Goal: Task Accomplishment & Management: Use online tool/utility

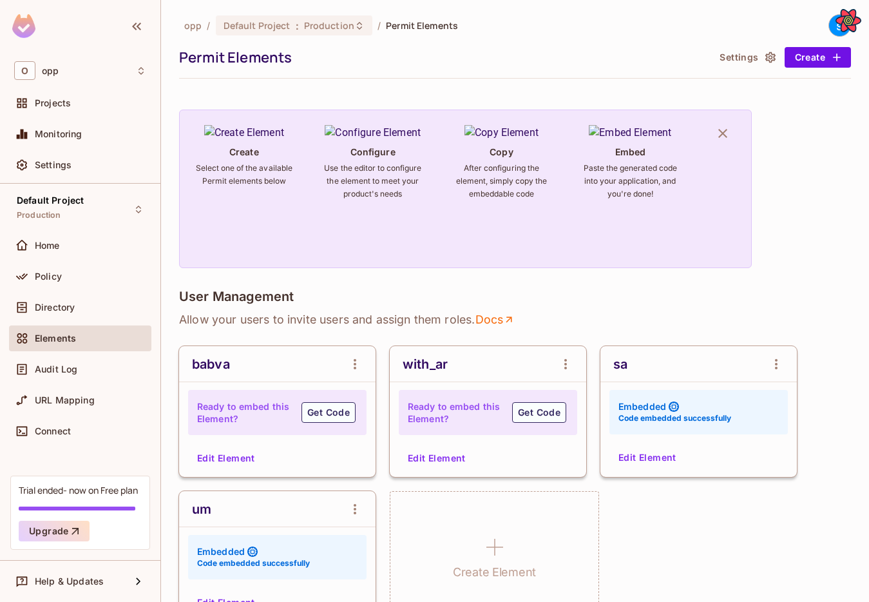
click at [862, 256] on div "opp / Default Project : Production / Permit Elements s Permit Elements Settings…" at bounding box center [515, 301] width 708 height 602
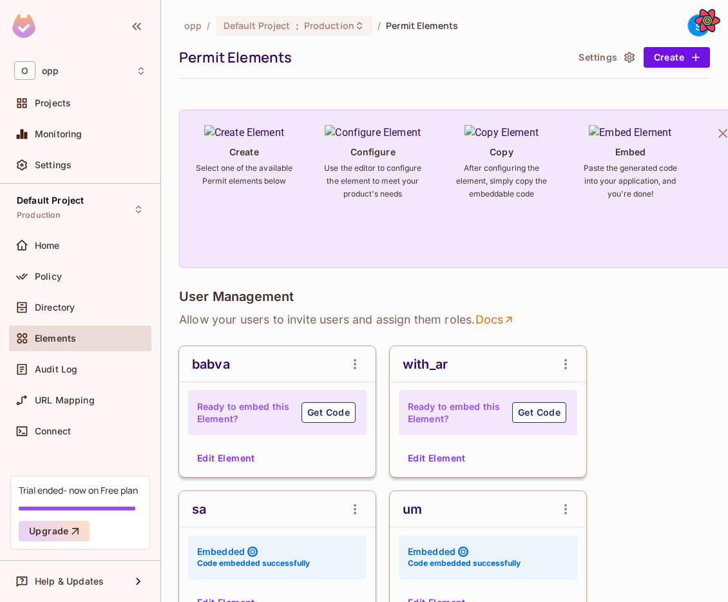
click at [727, 70] on div "opp / Default Project : Production / Permit Elements s Permit Elements Settings…" at bounding box center [444, 301] width 567 height 602
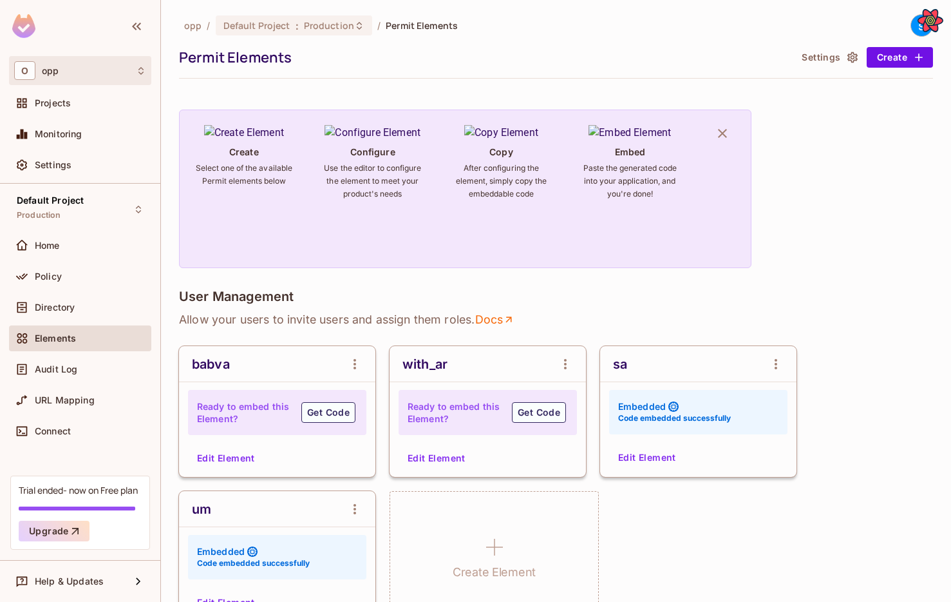
click at [96, 77] on div "O opp" at bounding box center [80, 70] width 132 height 19
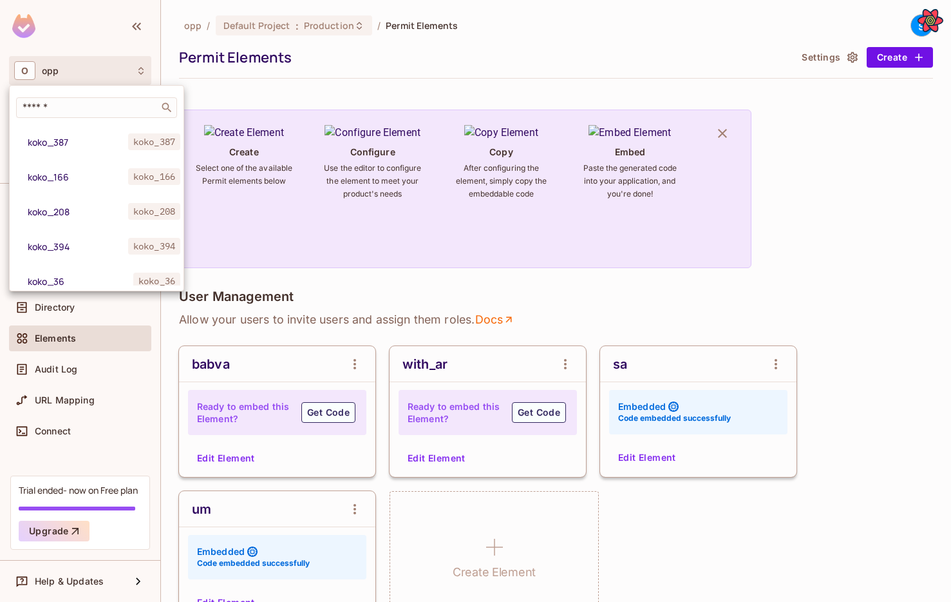
click at [80, 70] on div at bounding box center [475, 301] width 951 height 602
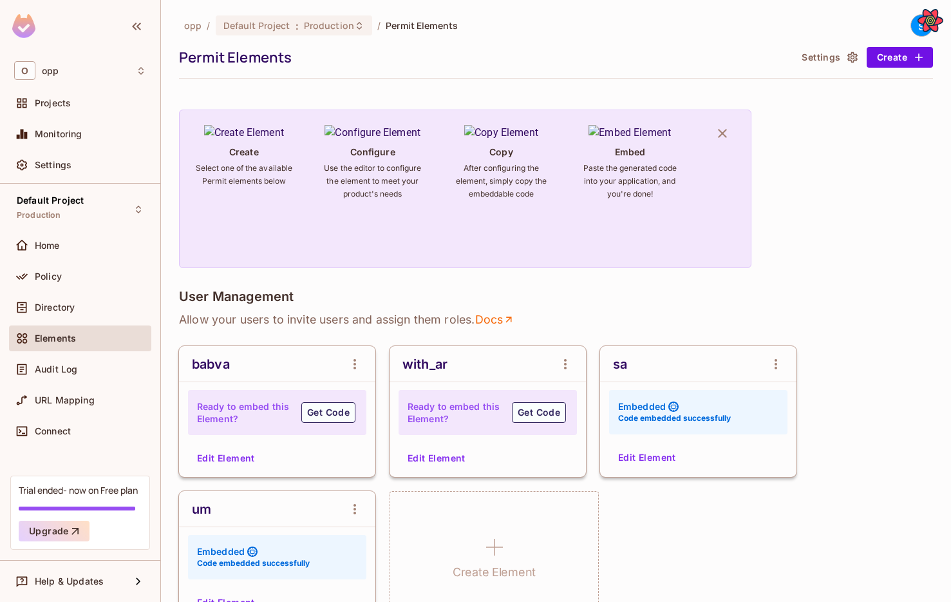
click at [80, 70] on div "O opp" at bounding box center [80, 70] width 132 height 19
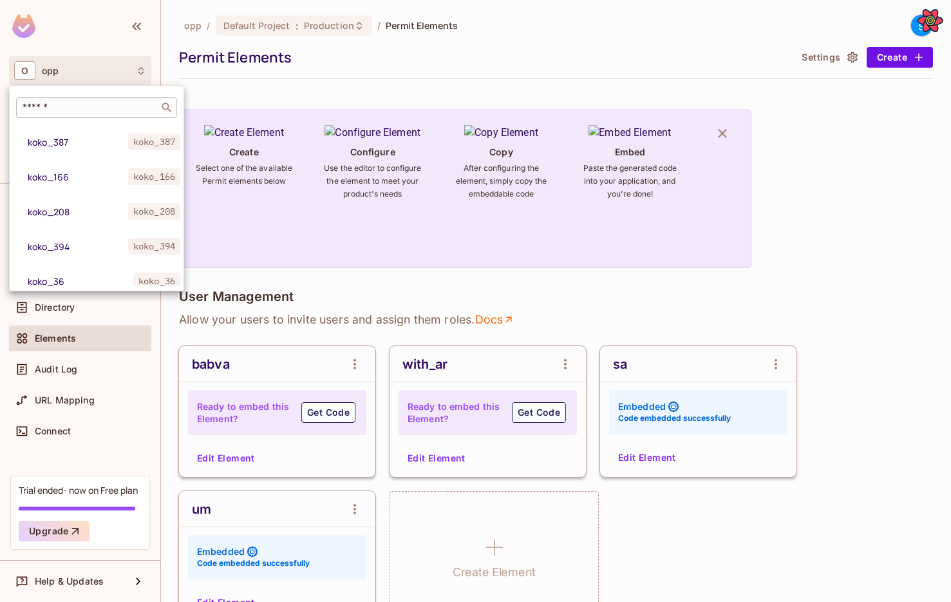
click at [111, 114] on div "​" at bounding box center [96, 107] width 161 height 21
click at [140, 108] on input "text" at bounding box center [87, 107] width 135 height 13
click at [424, 437] on div at bounding box center [475, 301] width 951 height 602
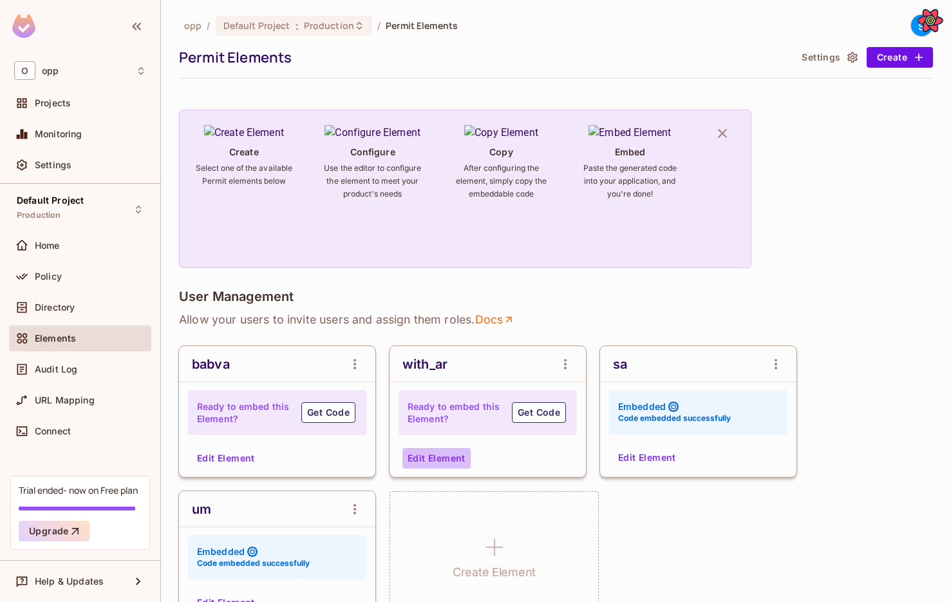
click at [410, 459] on button "Edit Element" at bounding box center [437, 458] width 68 height 21
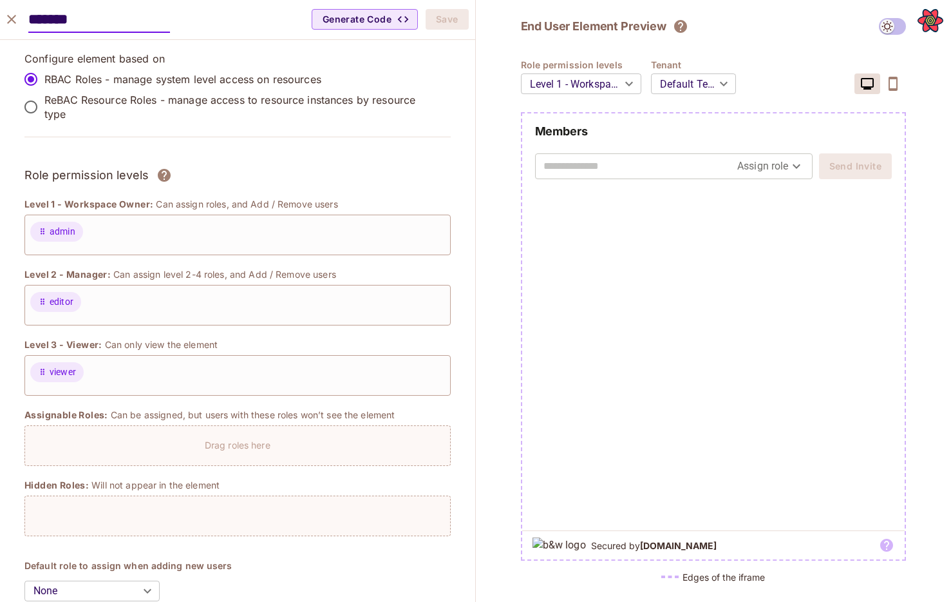
scroll to position [837, 0]
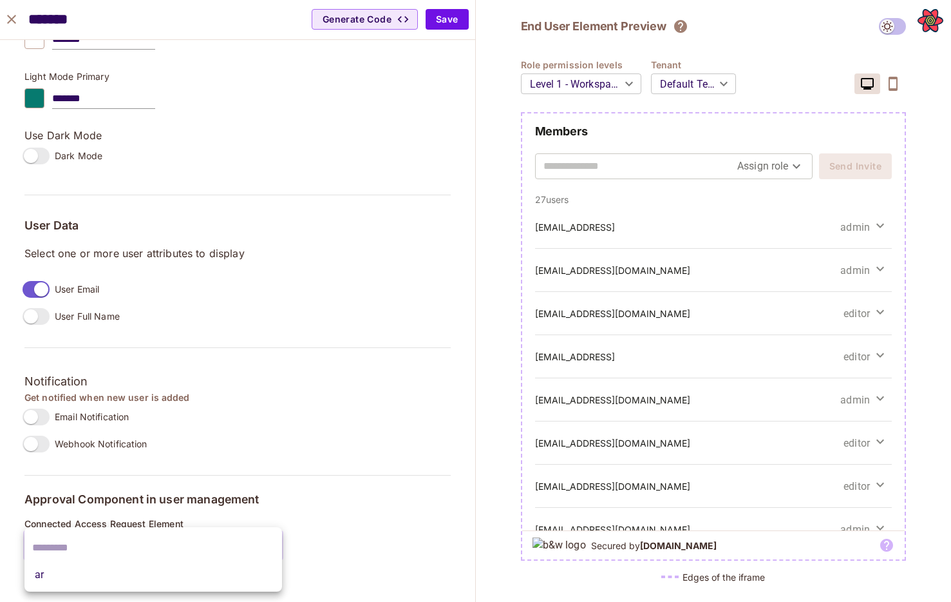
click at [102, 537] on body "O opp Projects Monitoring Settings Default Project Production Home Policy Direc…" at bounding box center [475, 301] width 951 height 602
click at [100, 544] on input "text" at bounding box center [153, 547] width 242 height 21
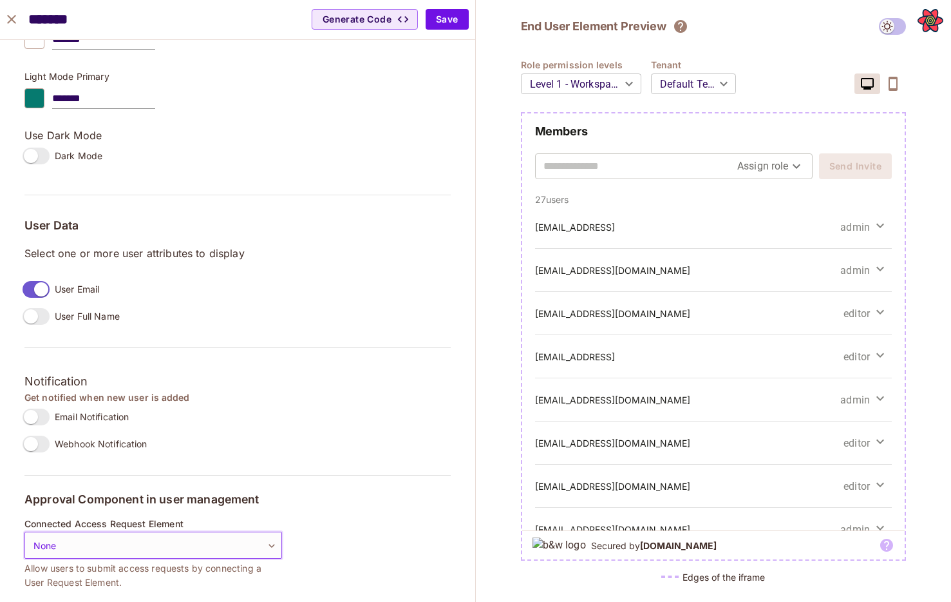
click at [100, 544] on body "O opp Projects Monitoring Settings Default Project Production Home Policy Direc…" at bounding box center [475, 301] width 951 height 602
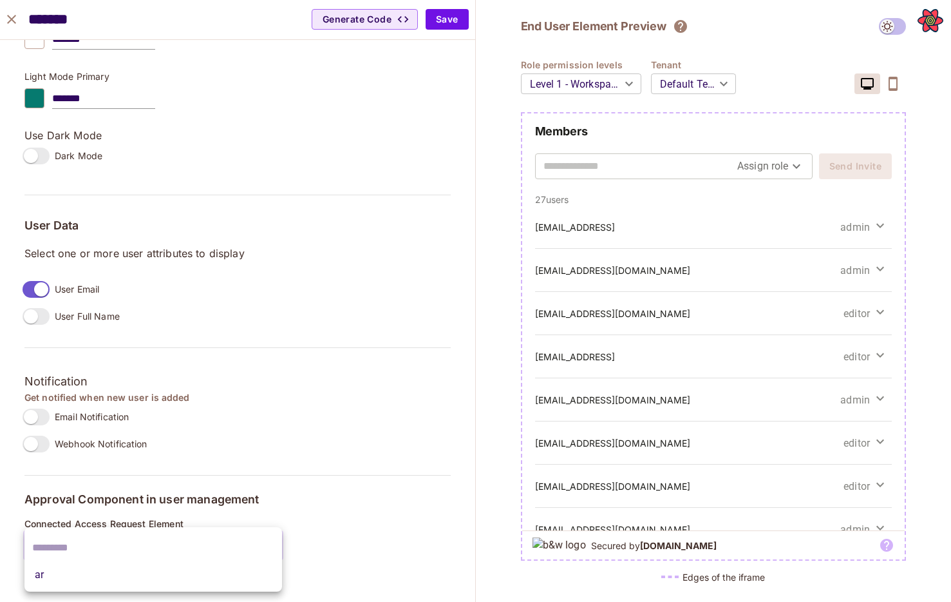
type input "*"
click at [351, 506] on div at bounding box center [475, 301] width 951 height 602
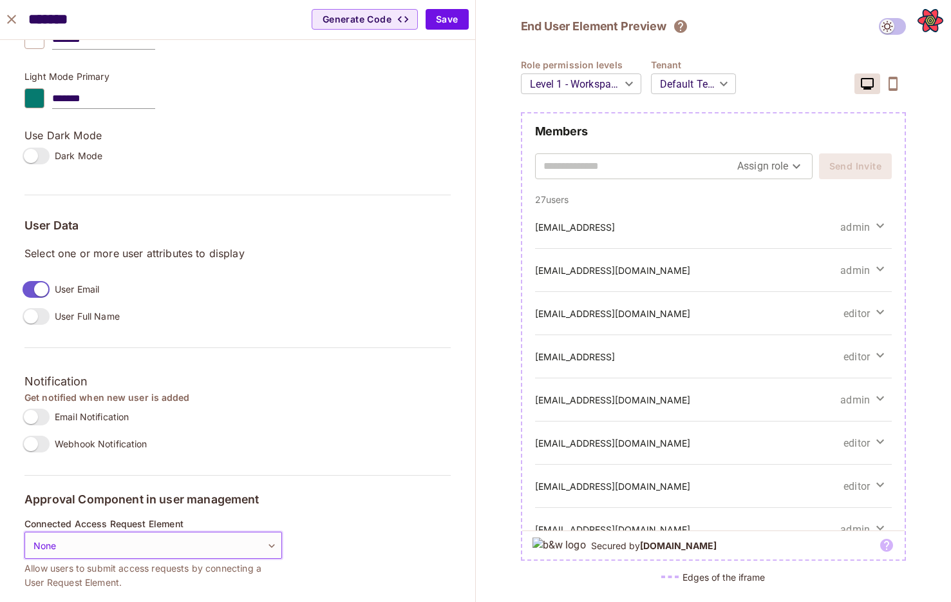
click at [8, 16] on icon "close" at bounding box center [11, 19] width 9 height 9
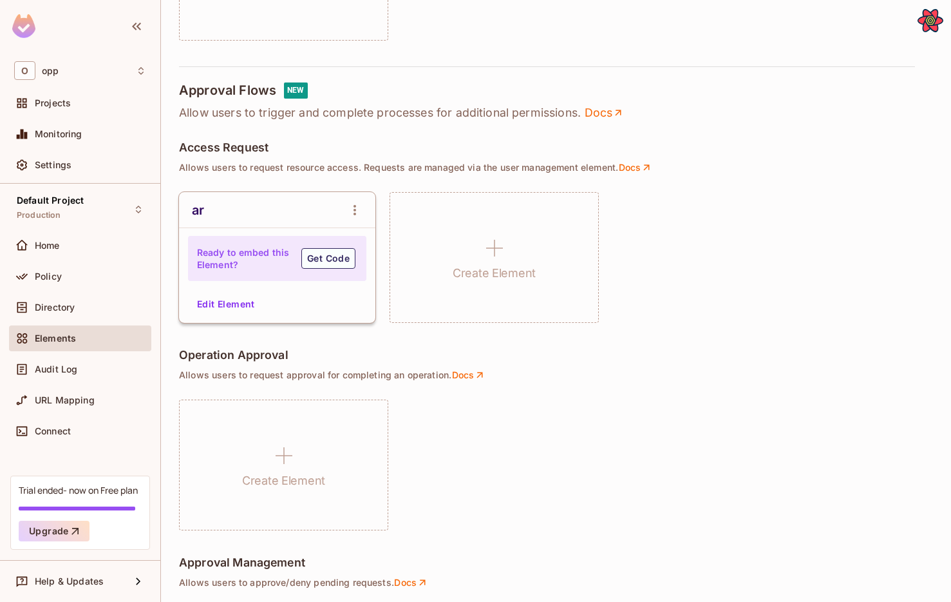
scroll to position [825, 0]
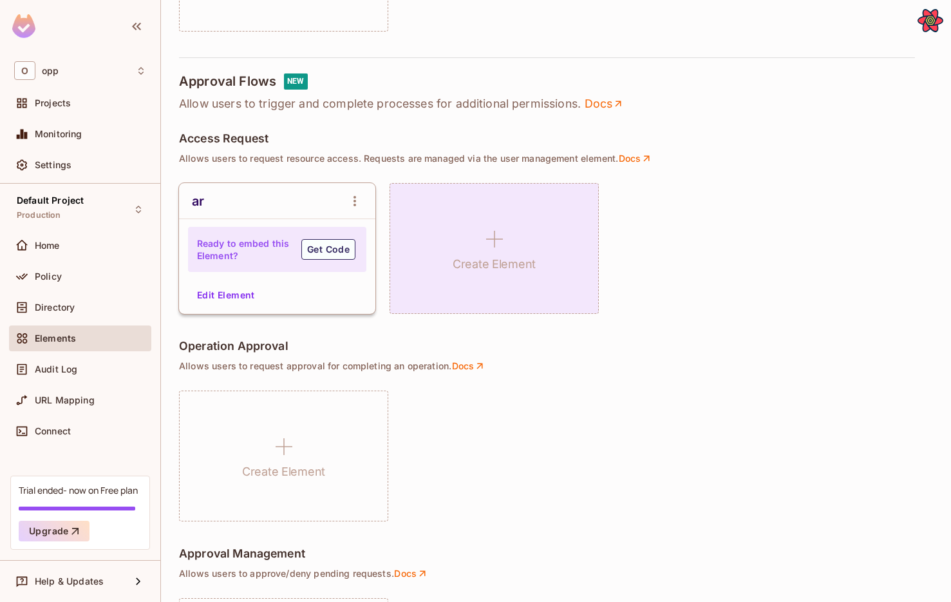
click at [506, 243] on icon at bounding box center [494, 238] width 31 height 31
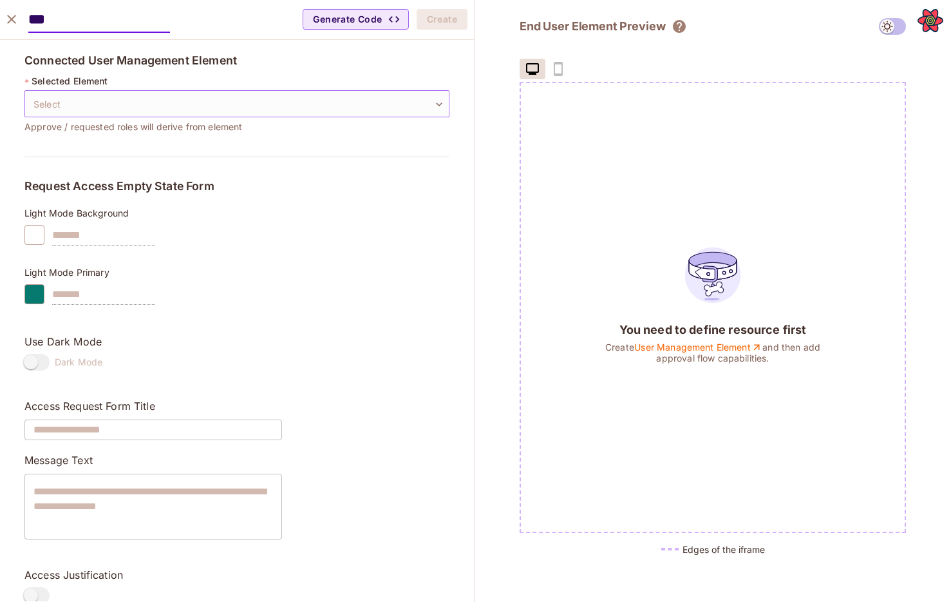
type input "***"
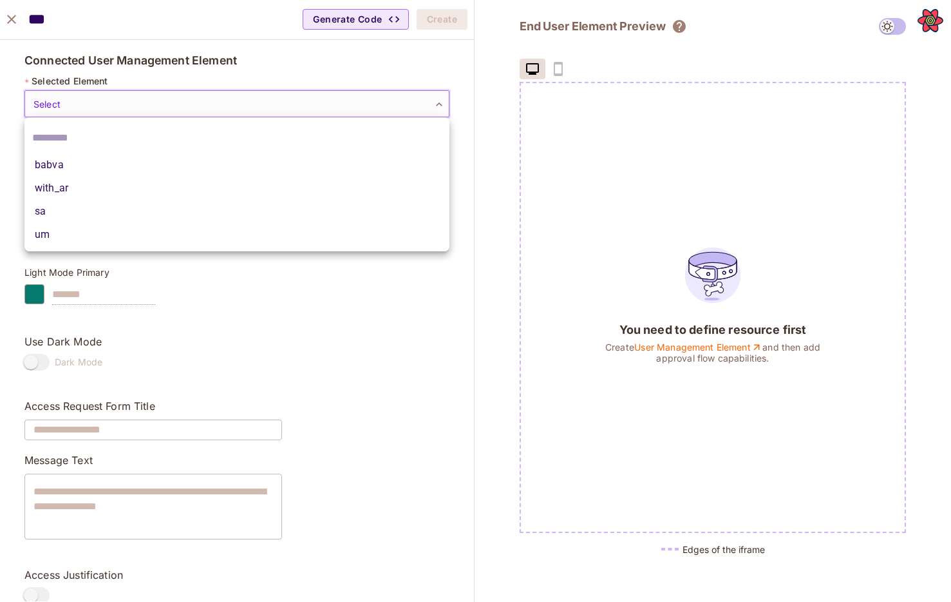
click at [144, 112] on body "O opp Projects Monitoring Settings Default Project Production Home Policy Direc…" at bounding box center [475, 301] width 951 height 602
click at [96, 185] on li "with_ar" at bounding box center [236, 187] width 425 height 23
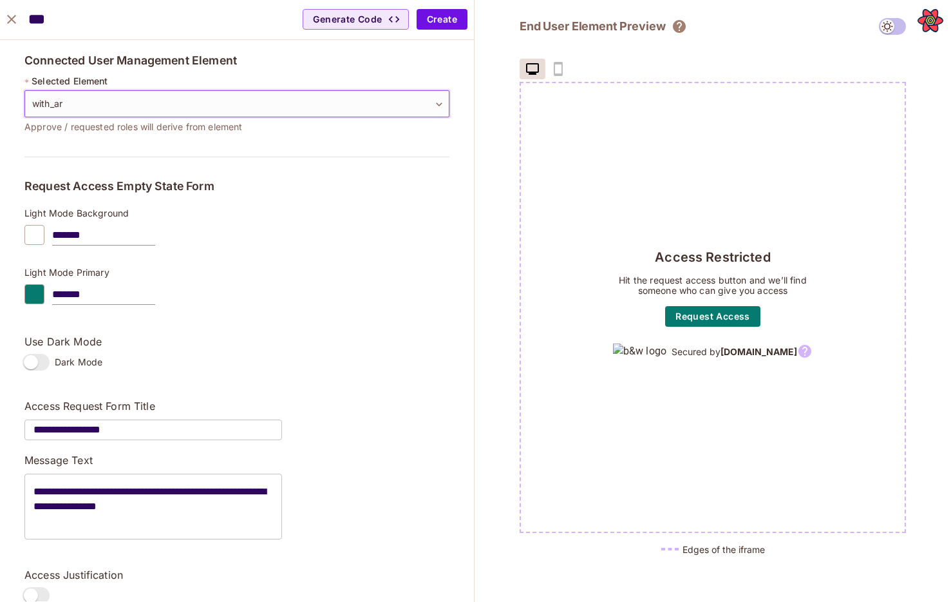
type input "**********"
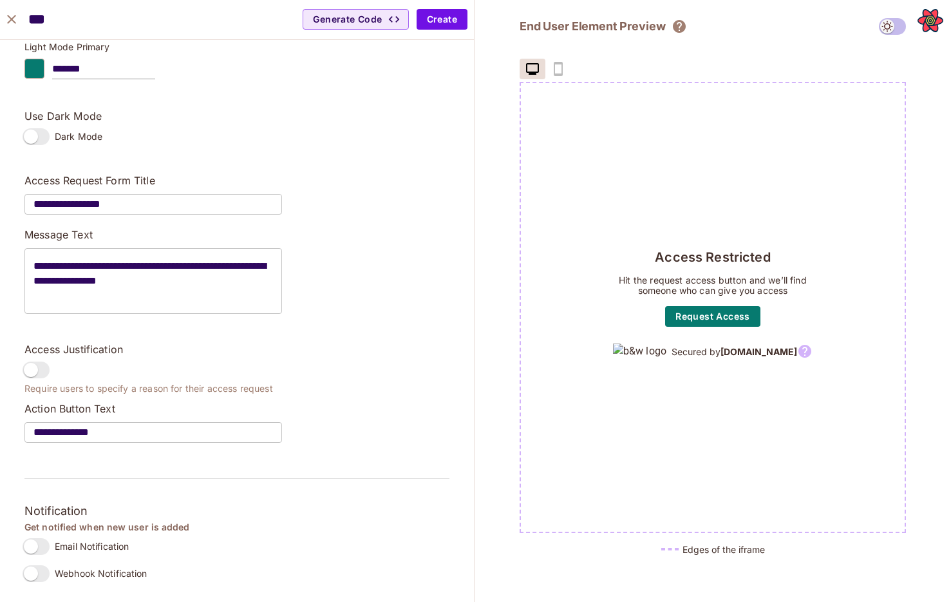
scroll to position [0, 0]
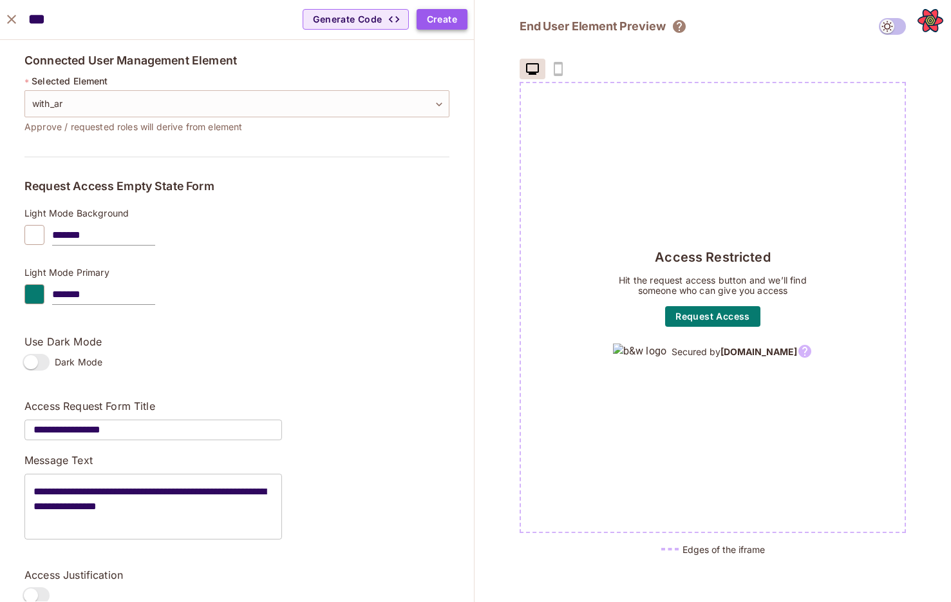
click at [444, 16] on button "Create" at bounding box center [442, 19] width 51 height 21
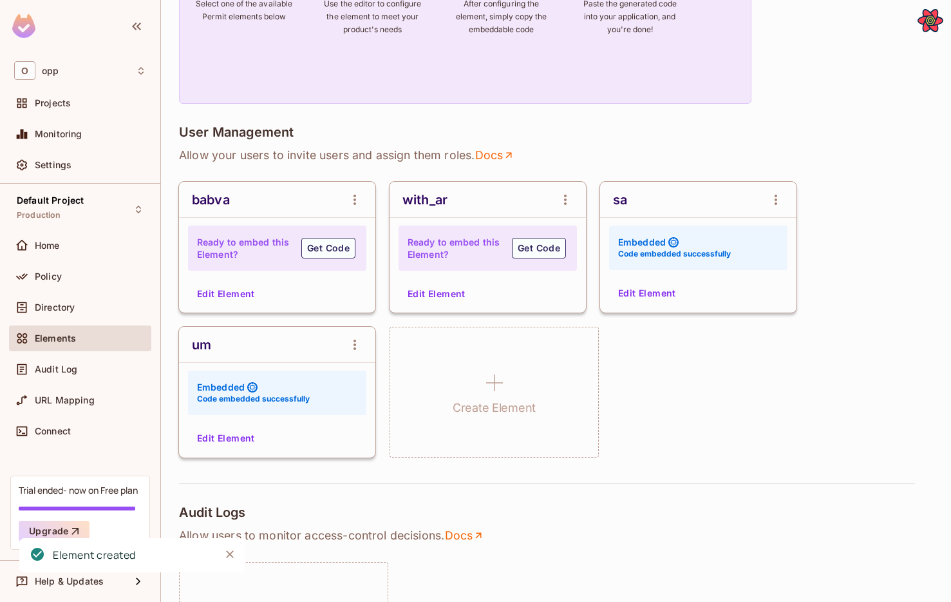
scroll to position [144, 0]
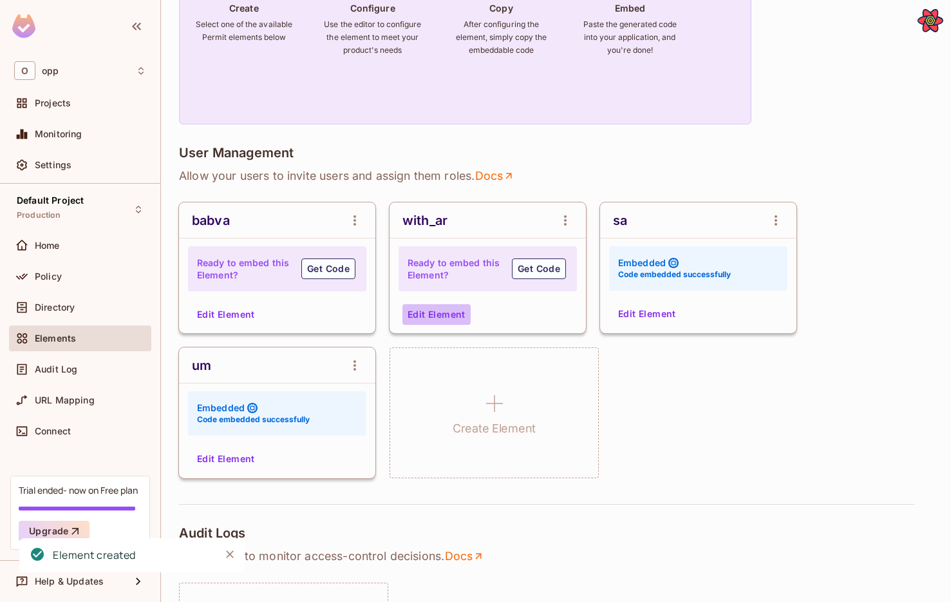
click at [430, 305] on button "Edit Element" at bounding box center [437, 314] width 68 height 21
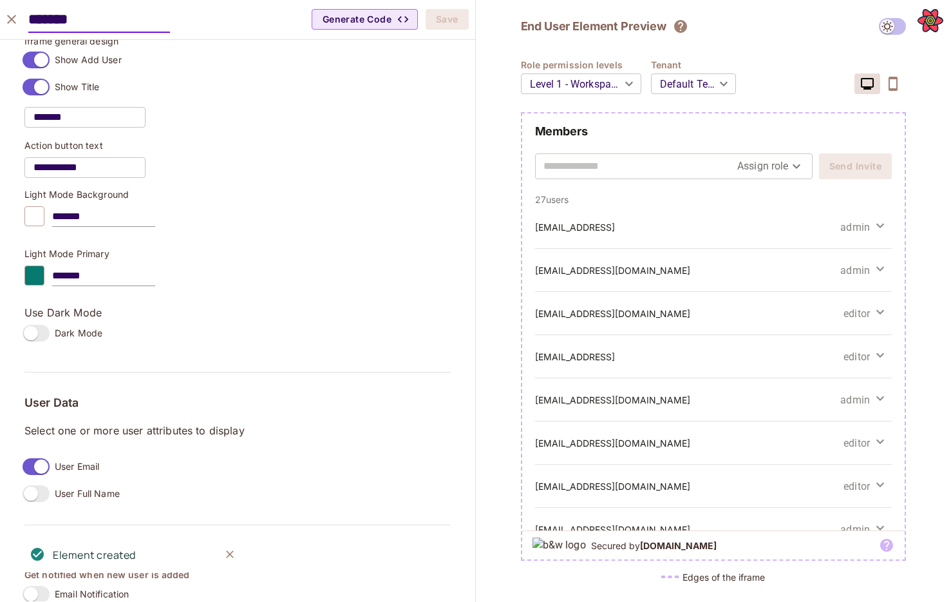
scroll to position [837, 0]
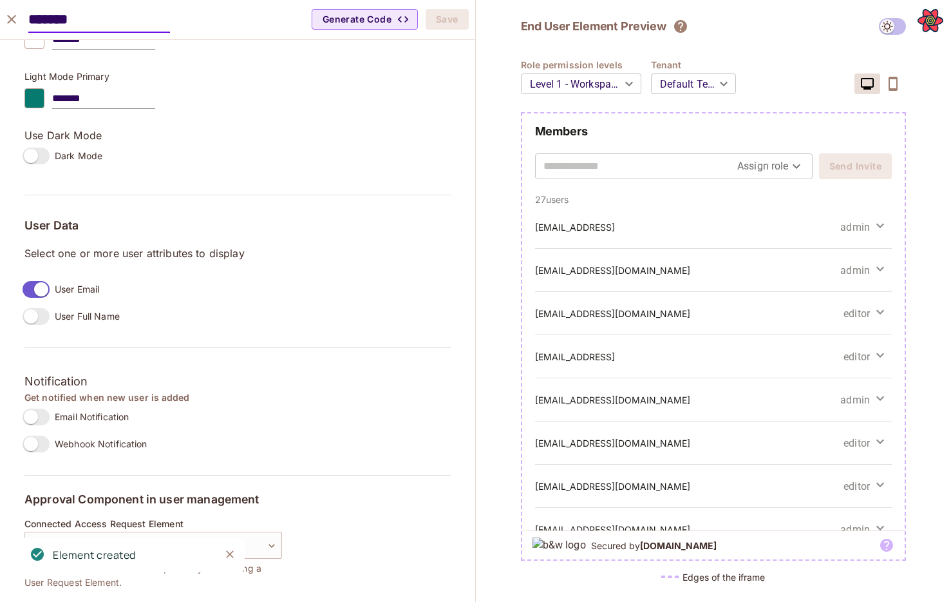
click at [240, 545] on div "Element created" at bounding box center [131, 555] width 225 height 34
click at [225, 559] on icon "Close" at bounding box center [229, 553] width 13 height 13
click at [245, 544] on body "O opp Projects Monitoring Settings Default Project Production Home Policy Direc…" at bounding box center [475, 301] width 951 height 602
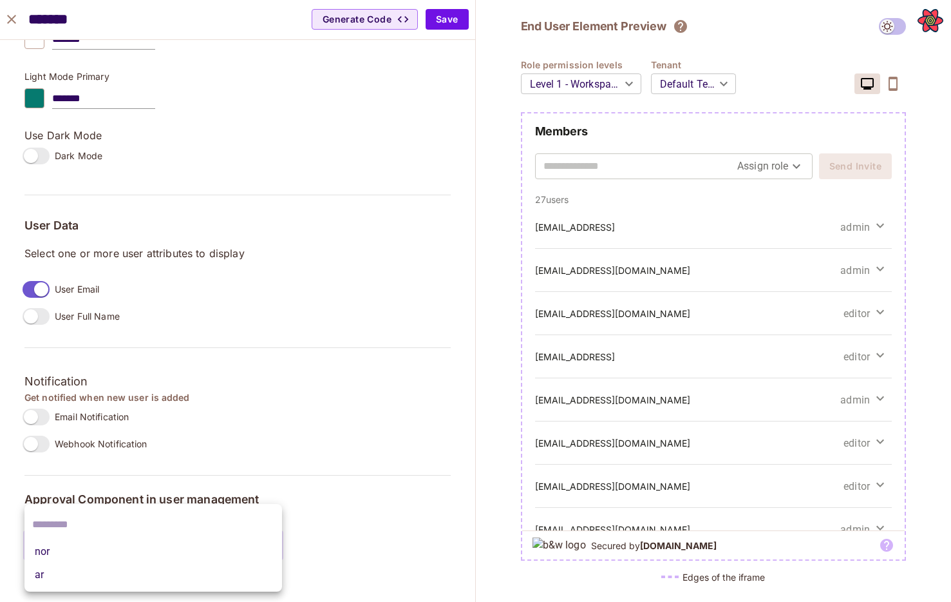
click at [209, 551] on li "nor" at bounding box center [153, 551] width 258 height 23
type input "**********"
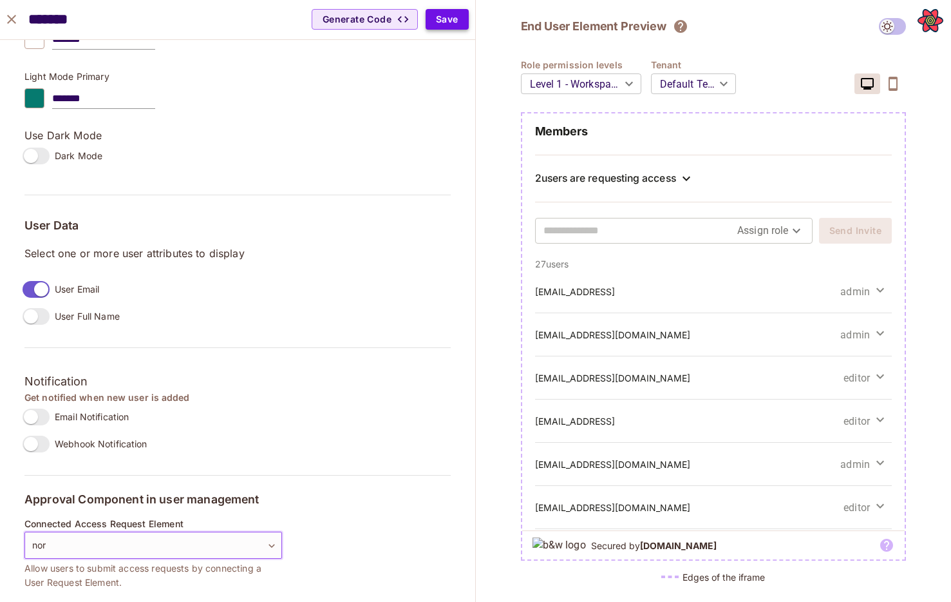
click at [459, 18] on button "Save" at bounding box center [447, 19] width 43 height 21
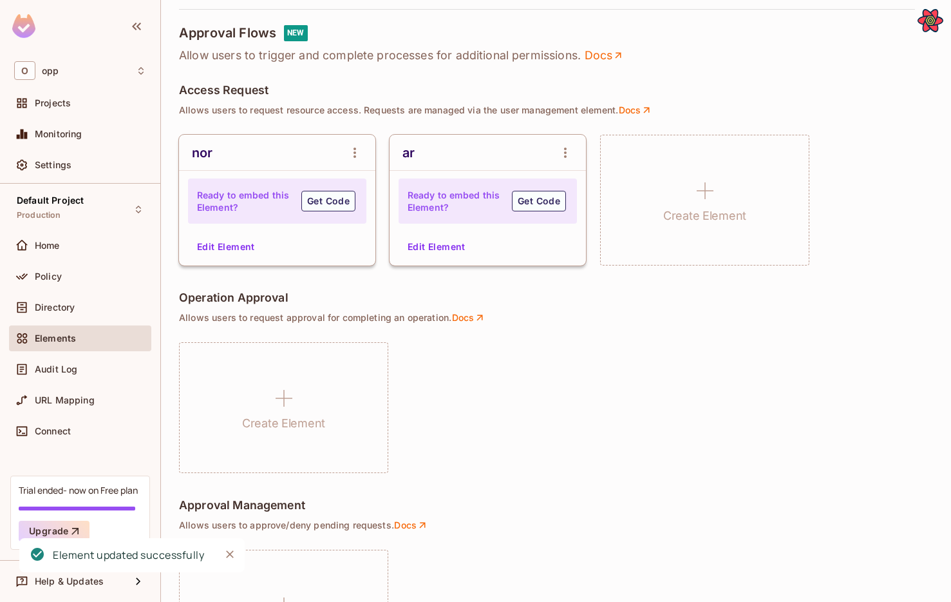
scroll to position [888, 0]
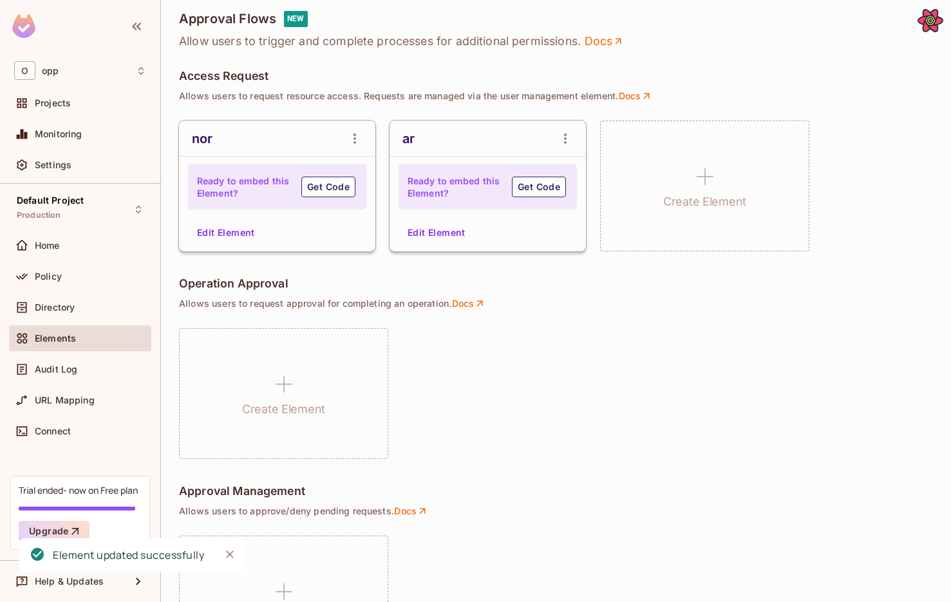
click at [360, 143] on icon "open Menu" at bounding box center [354, 138] width 15 height 15
click at [381, 205] on span "Delete Element" at bounding box center [407, 208] width 64 height 12
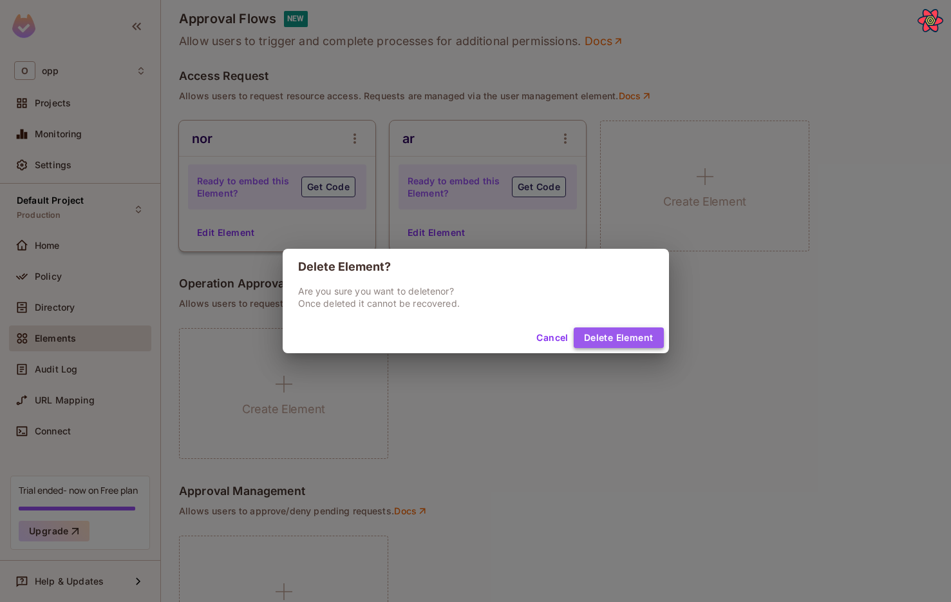
click at [634, 339] on button "Delete Element" at bounding box center [619, 337] width 90 height 21
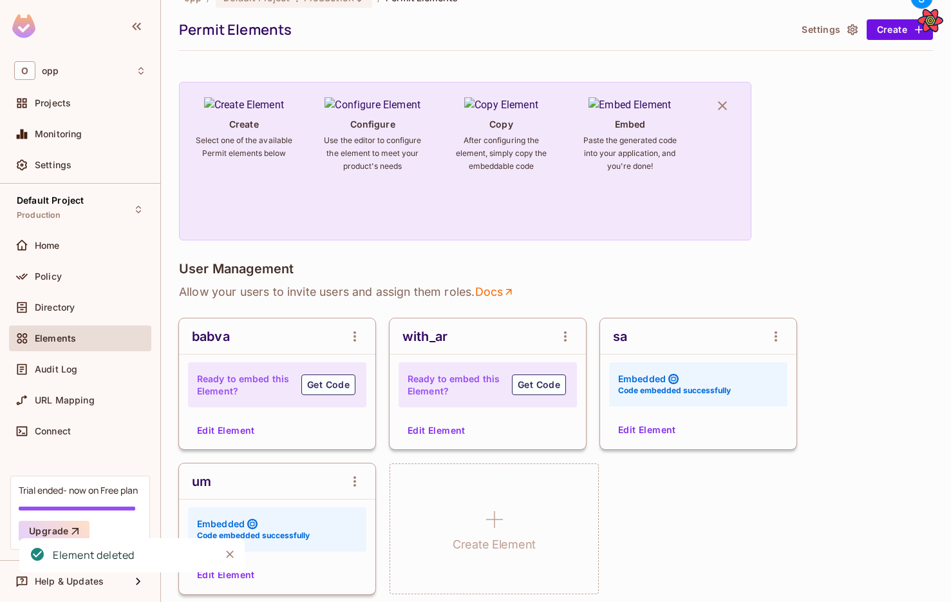
scroll to position [57, 0]
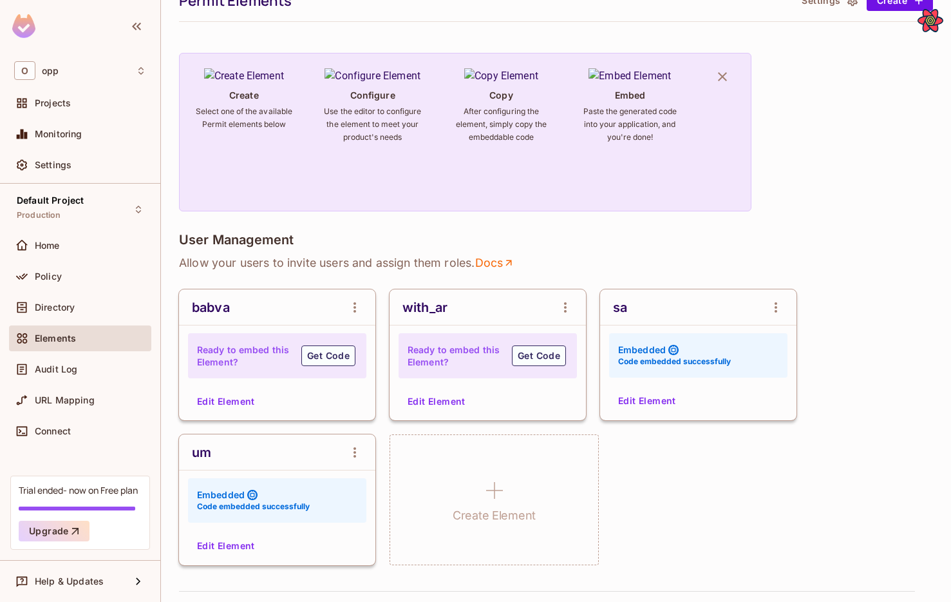
click at [423, 401] on button "Edit Element" at bounding box center [437, 401] width 68 height 21
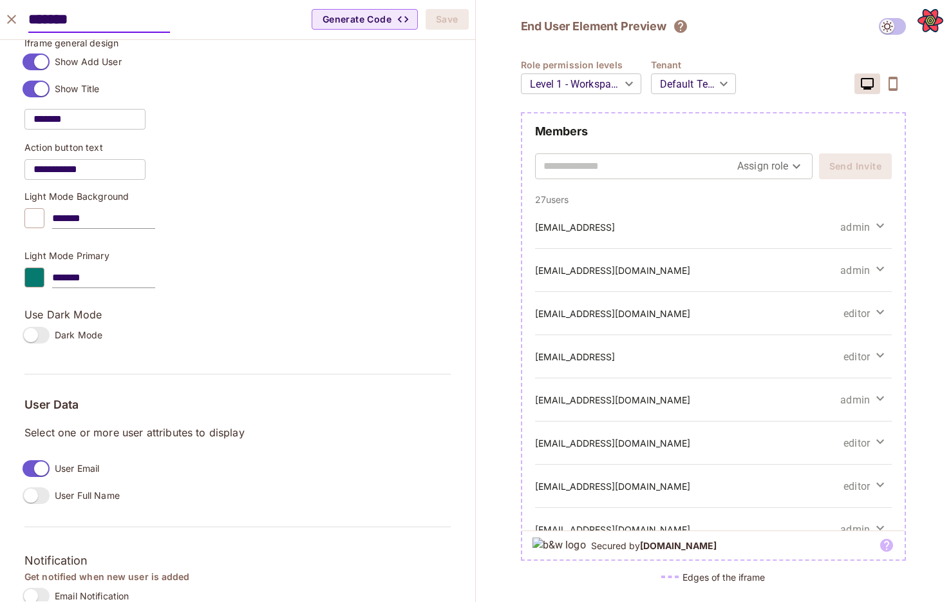
scroll to position [837, 0]
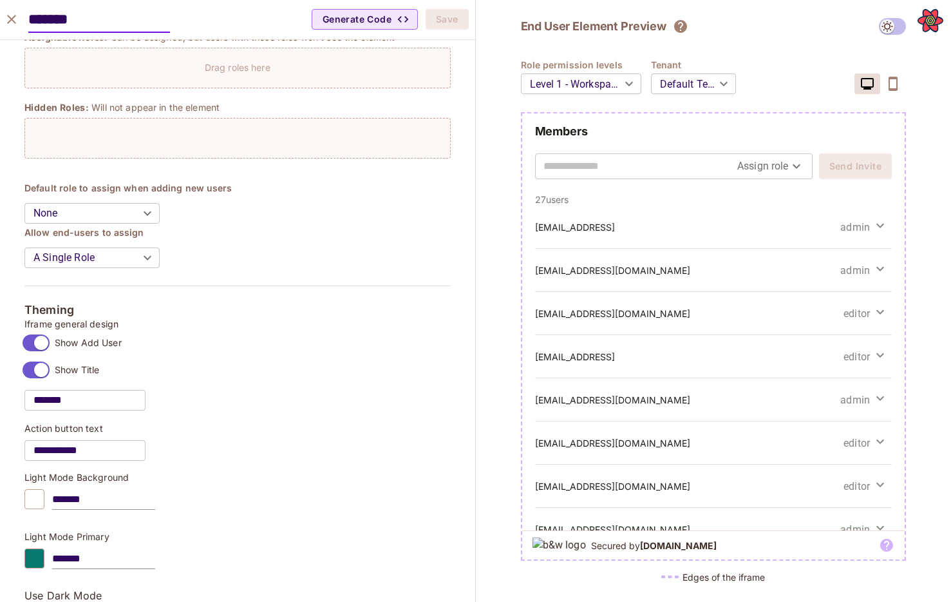
click at [18, 15] on icon "close" at bounding box center [11, 19] width 15 height 15
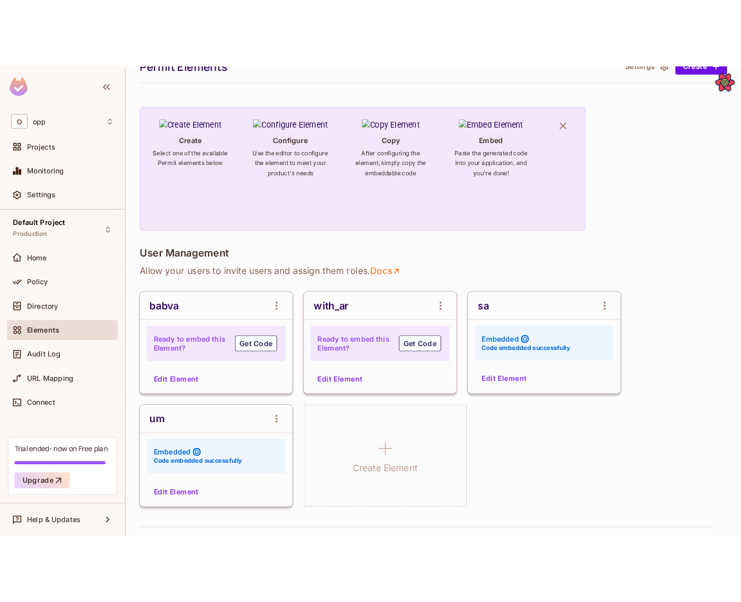
scroll to position [398, 0]
